Goal: Information Seeking & Learning: Learn about a topic

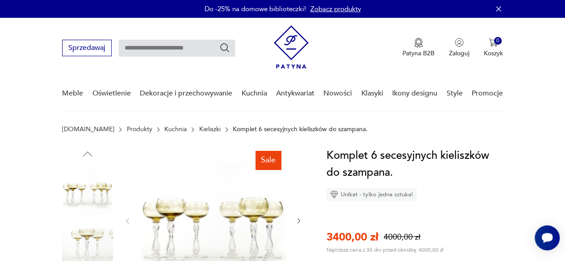
scroll to position [68, 0]
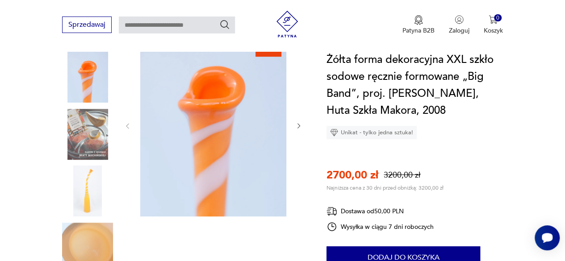
scroll to position [139, 0]
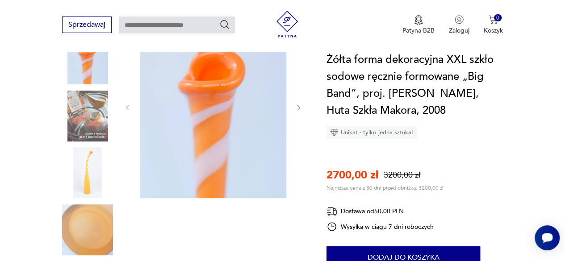
click at [94, 173] on img at bounding box center [87, 173] width 51 height 51
click at [95, 173] on img at bounding box center [87, 173] width 51 height 51
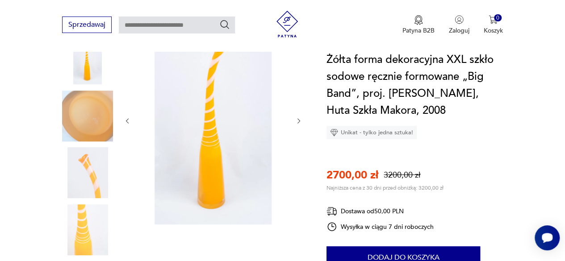
click at [76, 115] on img at bounding box center [87, 116] width 51 height 51
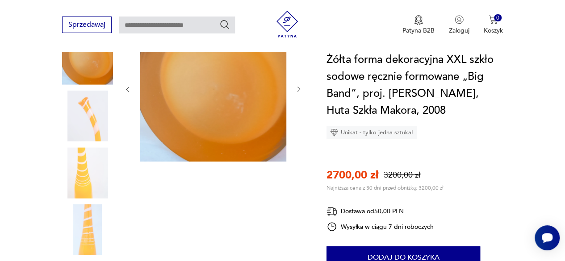
click at [76, 84] on img at bounding box center [87, 59] width 51 height 51
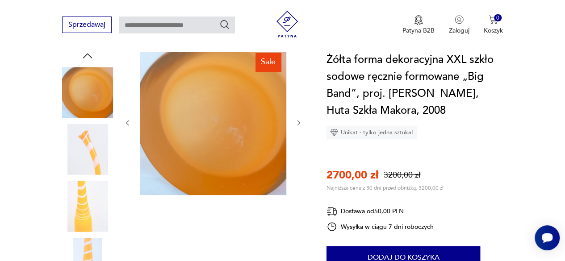
scroll to position [83, 0]
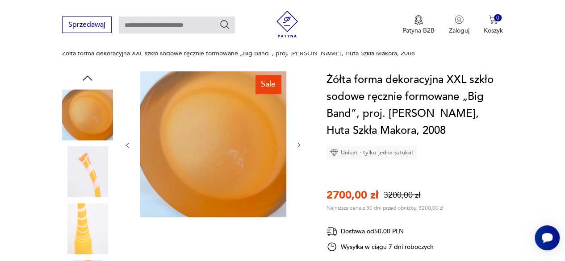
click at [77, 177] on img at bounding box center [87, 172] width 51 height 51
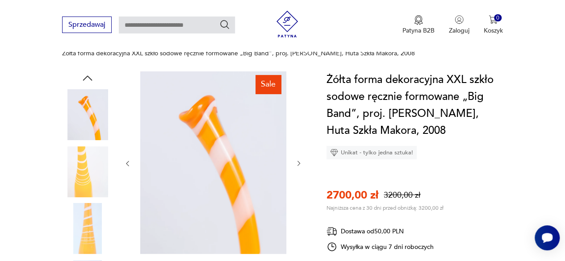
click at [76, 232] on img at bounding box center [87, 228] width 51 height 51
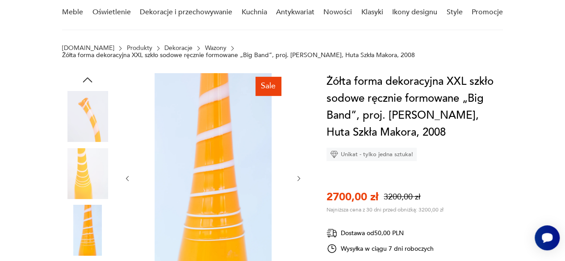
scroll to position [53, 0]
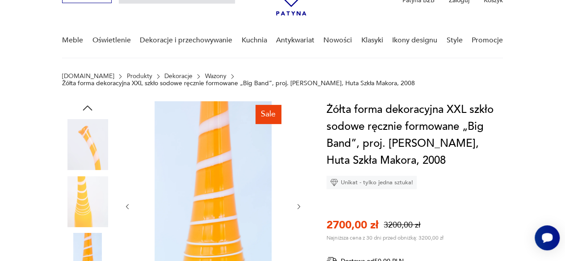
click at [85, 105] on icon "button" at bounding box center [87, 107] width 13 height 13
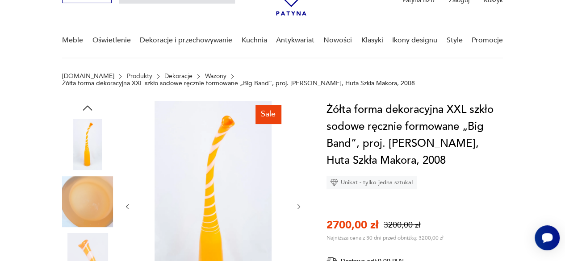
click at [85, 105] on icon "button" at bounding box center [87, 107] width 13 height 13
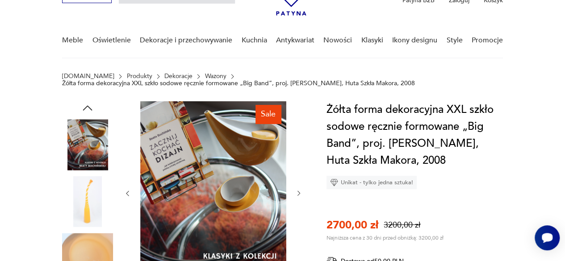
click at [94, 199] on img at bounding box center [87, 202] width 51 height 51
click at [94, 199] on div at bounding box center [87, 174] width 51 height 223
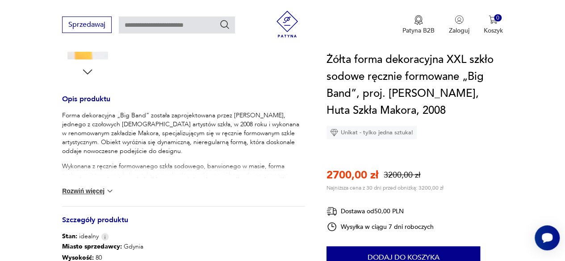
scroll to position [386, 0]
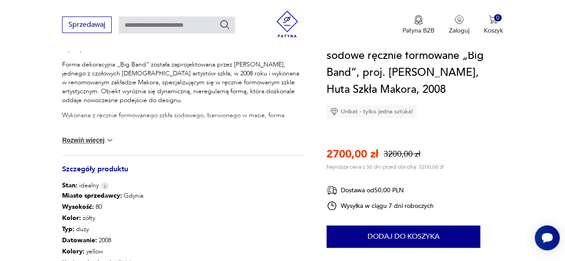
drag, startPoint x: 572, startPoint y: 41, endPoint x: 565, endPoint y: 79, distance: 38.7
click at [565, 79] on section "Sale Opis produktu Forma dekoracyjna „Big Band” została zaprojektowana przez Je…" at bounding box center [282, 65] width 565 height 594
drag, startPoint x: 565, startPoint y: 79, endPoint x: 563, endPoint y: 84, distance: 5.5
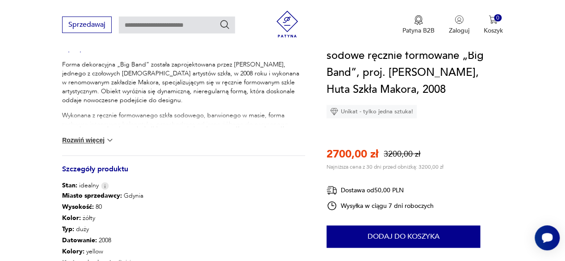
click at [564, 80] on section "Sale Opis produktu Forma dekoracyjna „Big Band” została zaprojektowana przez Je…" at bounding box center [282, 65] width 565 height 594
click at [563, 84] on section "Sale Opis produktu Forma dekoracyjna „Big Band” została zaprojektowana przez Je…" at bounding box center [282, 65] width 565 height 594
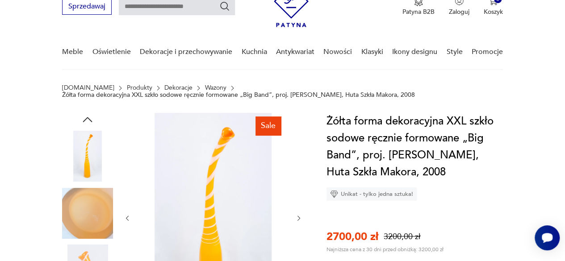
scroll to position [40, 0]
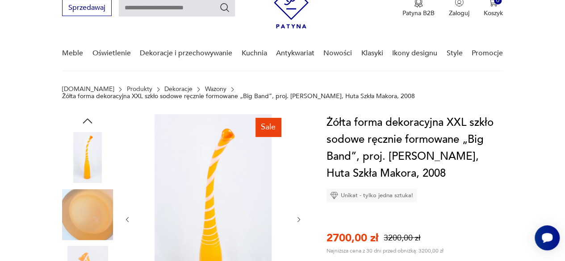
click at [90, 120] on icon "button" at bounding box center [87, 120] width 13 height 13
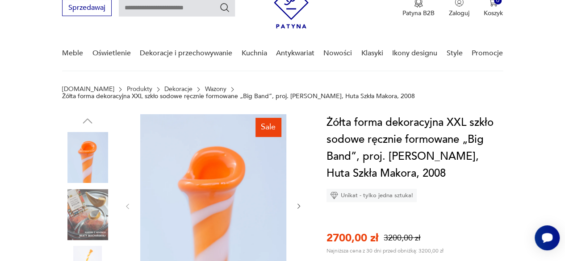
click at [208, 177] on img at bounding box center [213, 205] width 146 height 183
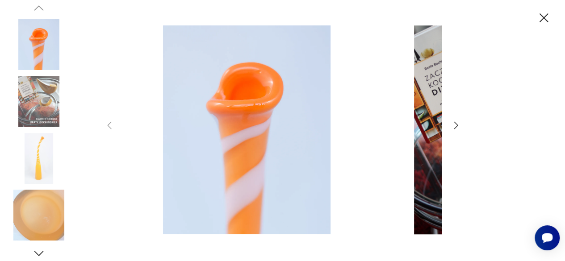
click at [208, 177] on img at bounding box center [247, 129] width 247 height 209
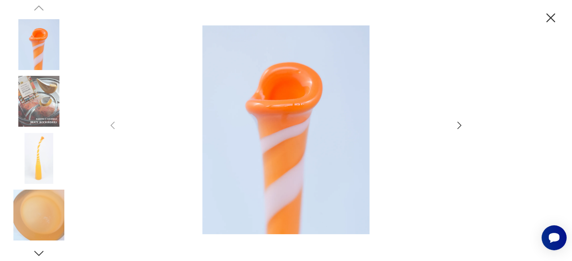
click at [550, 19] on icon "button" at bounding box center [551, 18] width 16 height 16
click at [550, 19] on nav "Sprzedawaj Patyna B2B Zaloguj 0 Koszyk Twój koszyk ( 0 ) Brak produktów w koszy…" at bounding box center [286, 25] width 572 height 94
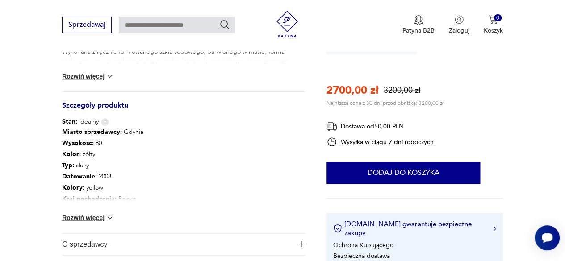
scroll to position [461, 0]
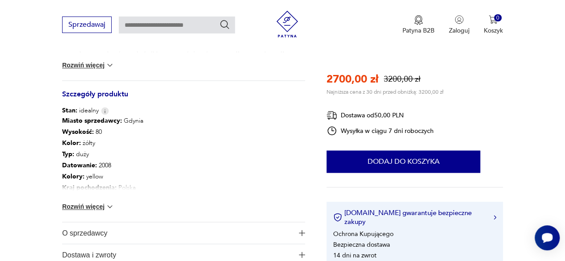
drag, startPoint x: 572, startPoint y: 27, endPoint x: 561, endPoint y: 82, distance: 55.5
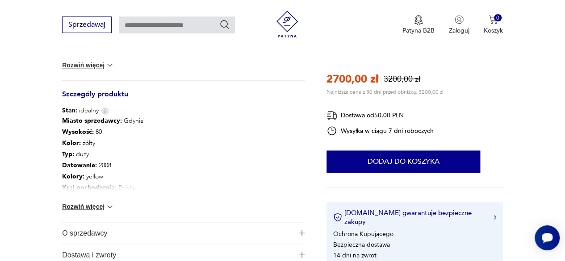
click at [93, 209] on button "Rozwiń więcej" at bounding box center [88, 206] width 52 height 9
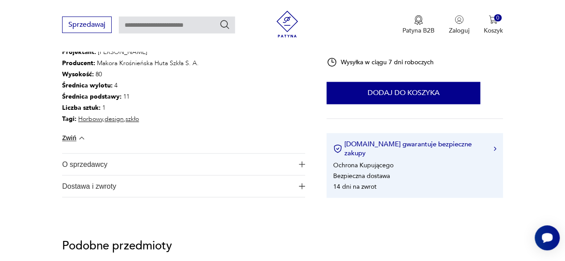
scroll to position [627, 0]
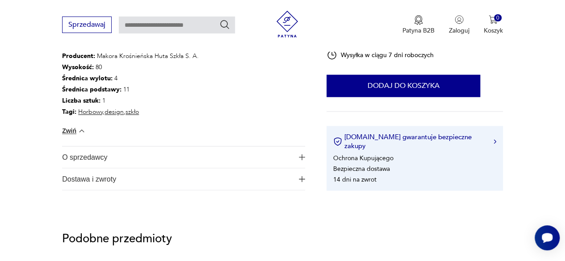
click at [103, 179] on span "Dostawa i zwroty" at bounding box center [177, 179] width 231 height 21
click at [109, 177] on span "Dostawa i zwroty" at bounding box center [177, 179] width 231 height 21
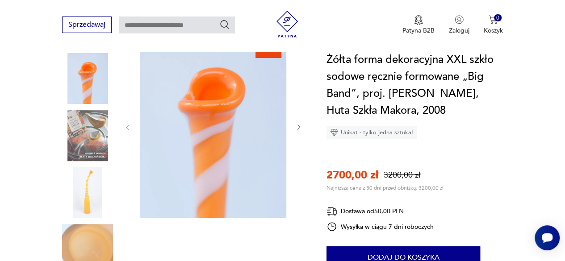
scroll to position [114, 0]
